Goal: Information Seeking & Learning: Learn about a topic

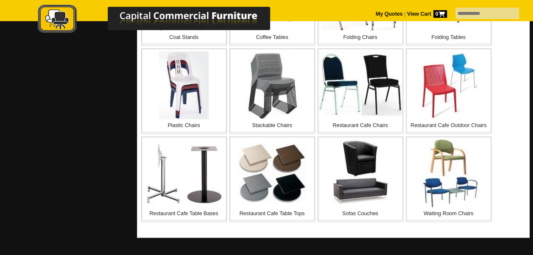
scroll to position [357, 0]
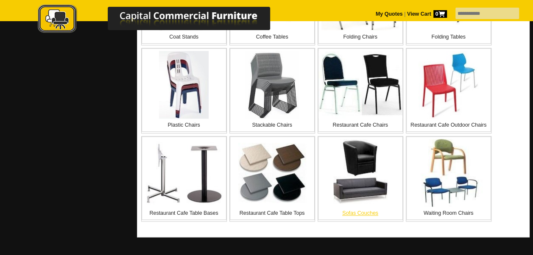
click at [370, 183] on img at bounding box center [360, 173] width 68 height 68
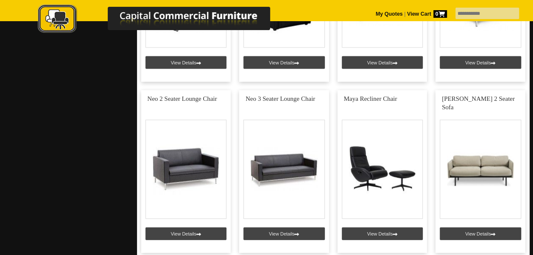
scroll to position [826, 0]
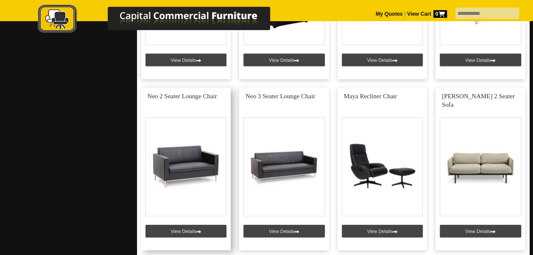
click at [196, 170] on link at bounding box center [186, 169] width 90 height 163
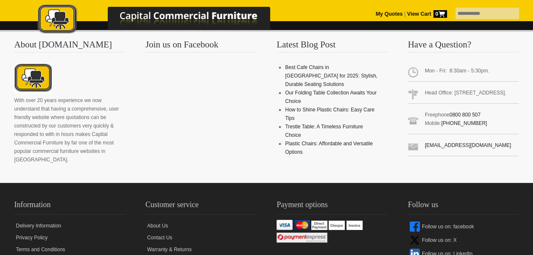
scroll to position [1269, 0]
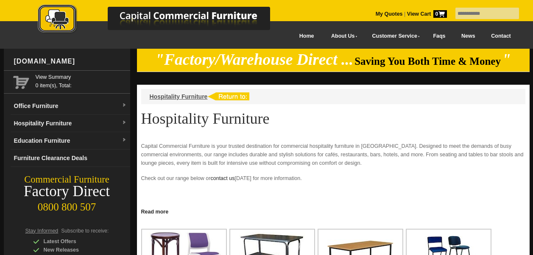
scroll to position [357, 0]
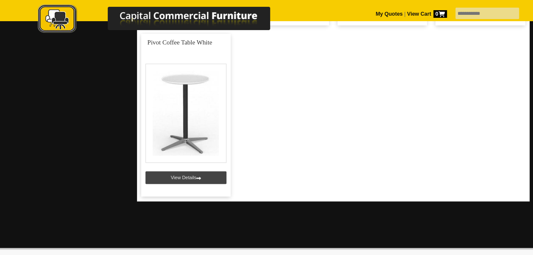
scroll to position [538, 0]
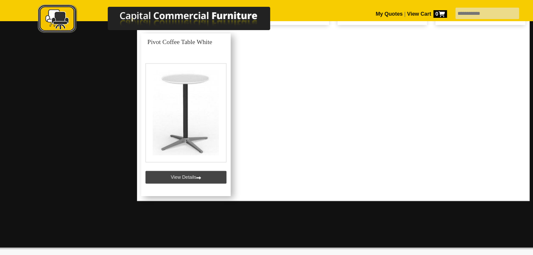
click at [202, 125] on link at bounding box center [186, 114] width 90 height 163
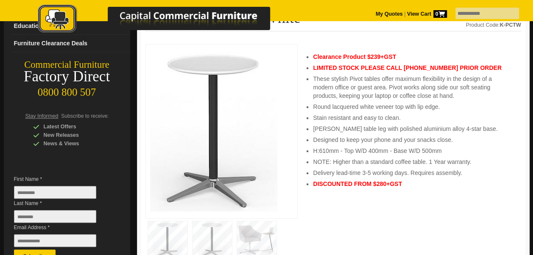
scroll to position [115, 0]
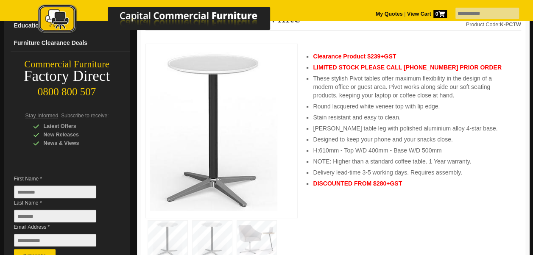
click at [169, 232] on img at bounding box center [167, 239] width 39 height 37
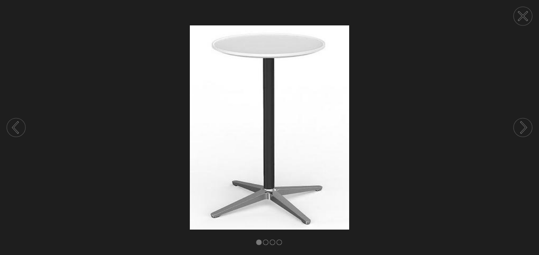
click at [520, 130] on circle at bounding box center [523, 127] width 19 height 19
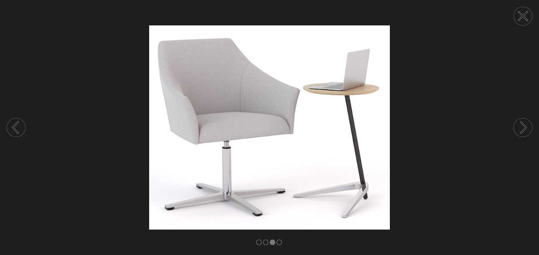
click at [525, 16] on circle at bounding box center [523, 16] width 19 height 19
